Goal: Task Accomplishment & Management: Manage account settings

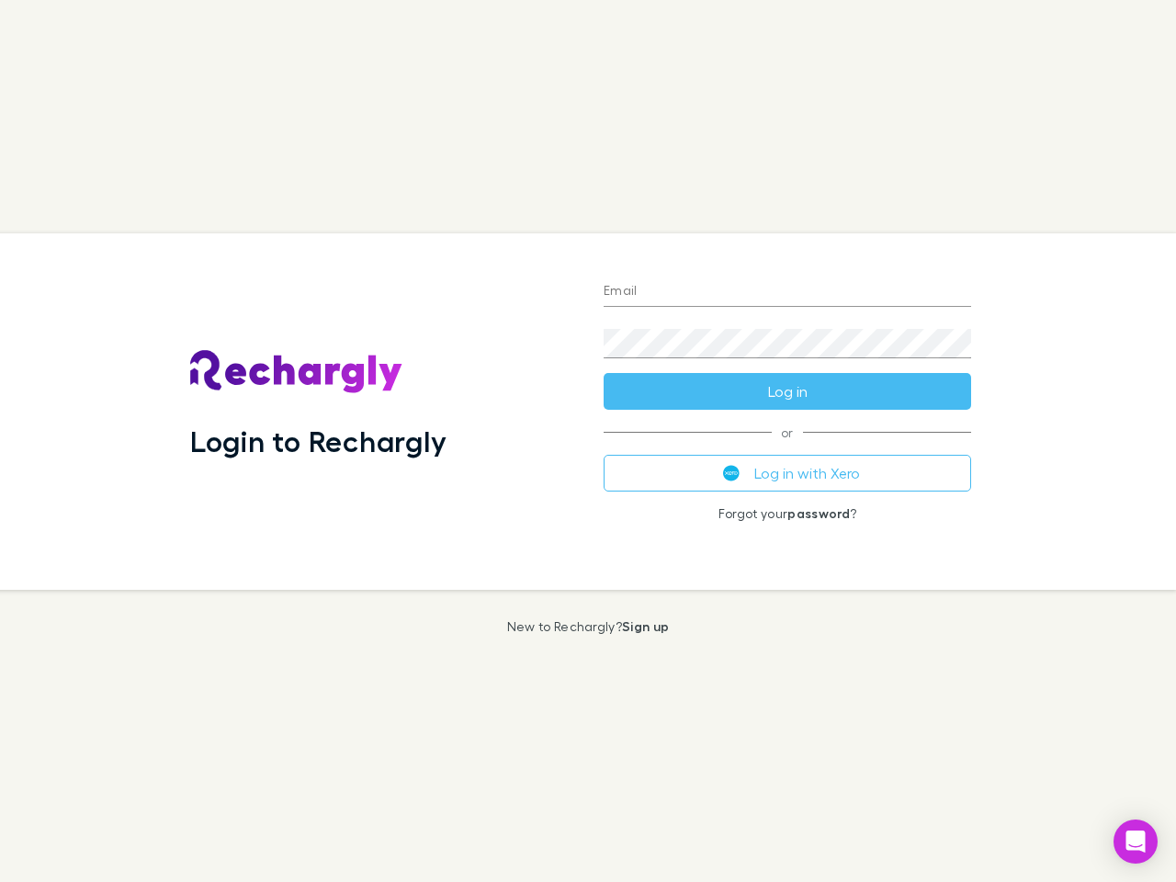
click at [588, 441] on div "Login to Rechargly" at bounding box center [383, 411] width 414 height 357
click at [788, 292] on input "Email" at bounding box center [788, 292] width 368 height 29
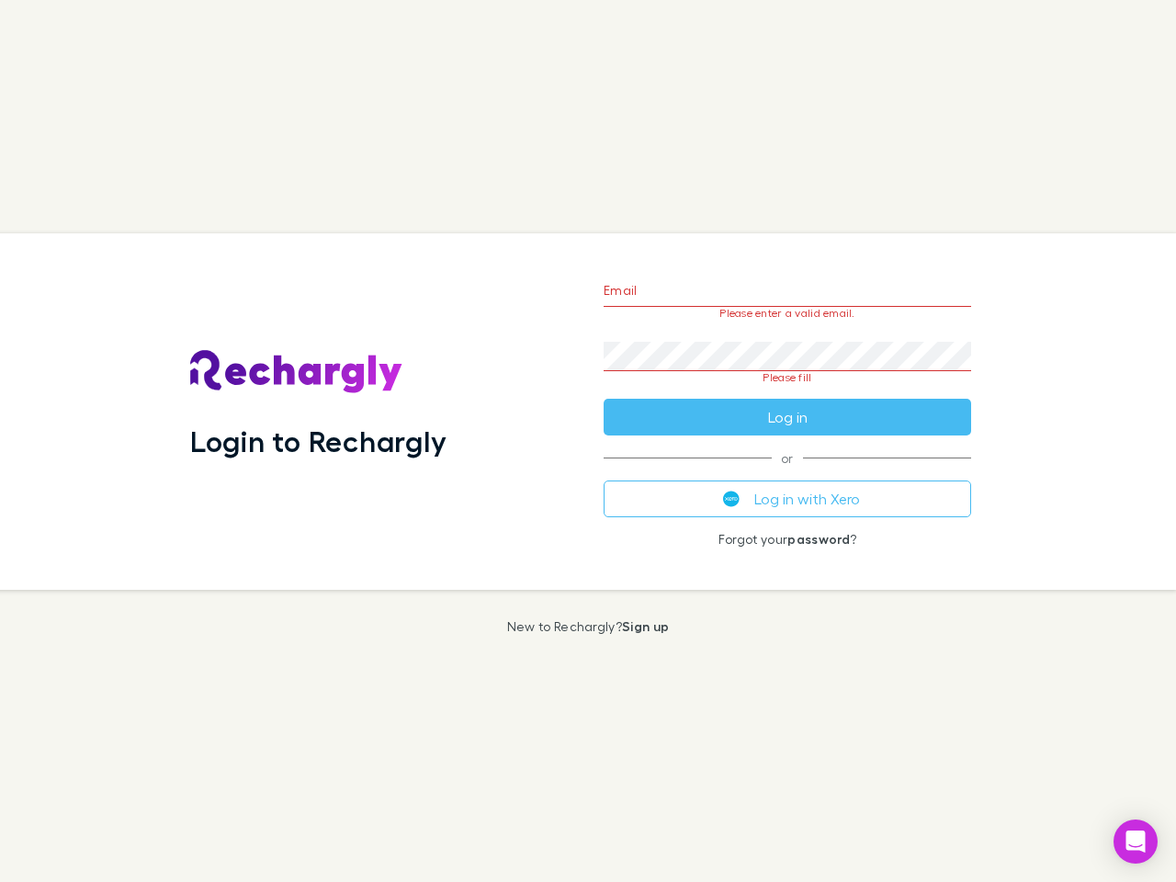
click at [788, 392] on form "Email Please enter a valid email. Password Please fill Log in" at bounding box center [788, 349] width 368 height 173
click at [788, 473] on div "Email Please enter a valid email. Password Please fill Log in or Log in with Xe…" at bounding box center [787, 411] width 397 height 357
click at [1136, 842] on icon "Open Intercom Messenger" at bounding box center [1136, 842] width 19 height 22
